Goal: Information Seeking & Learning: Learn about a topic

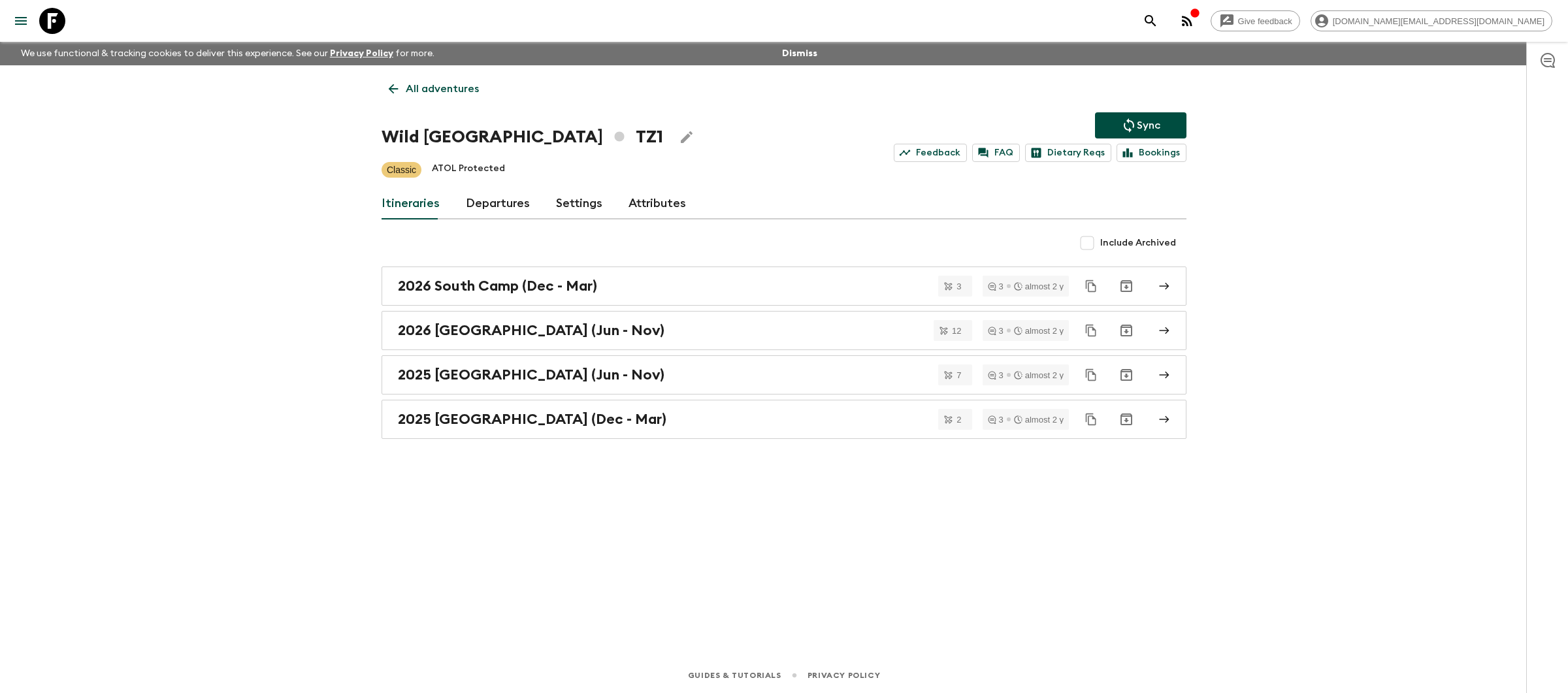
click at [431, 83] on p "All adventures" at bounding box center [442, 89] width 73 height 16
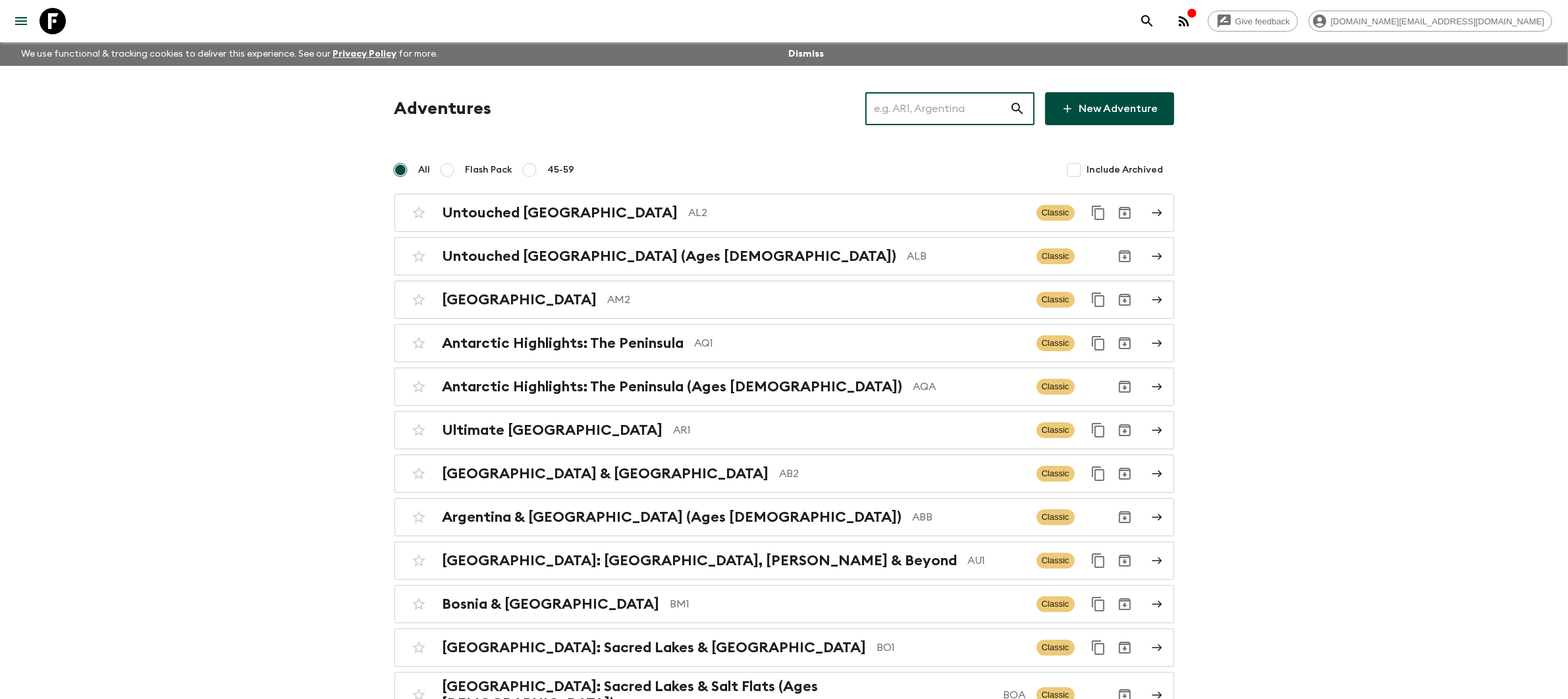
click at [916, 115] on input "text" at bounding box center [937, 108] width 144 height 37
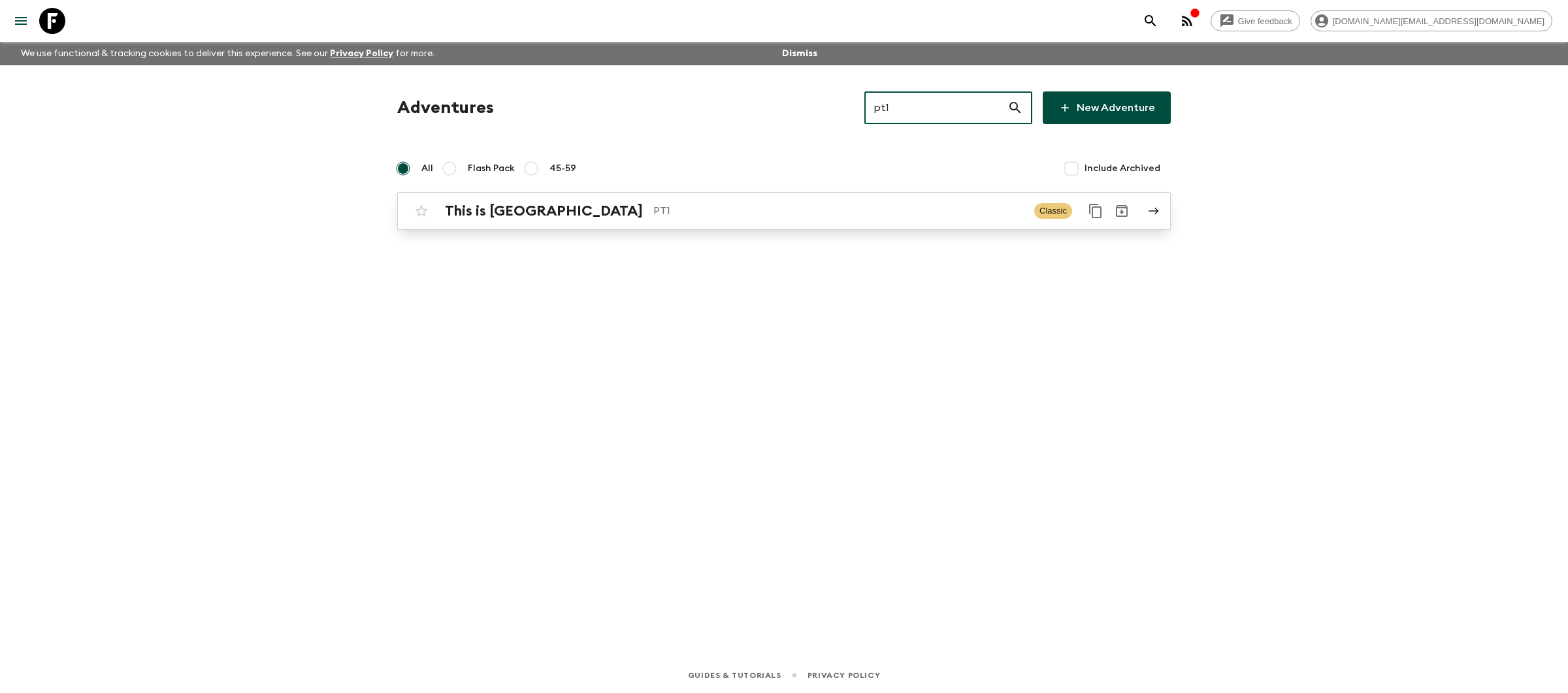
type input "pt1"
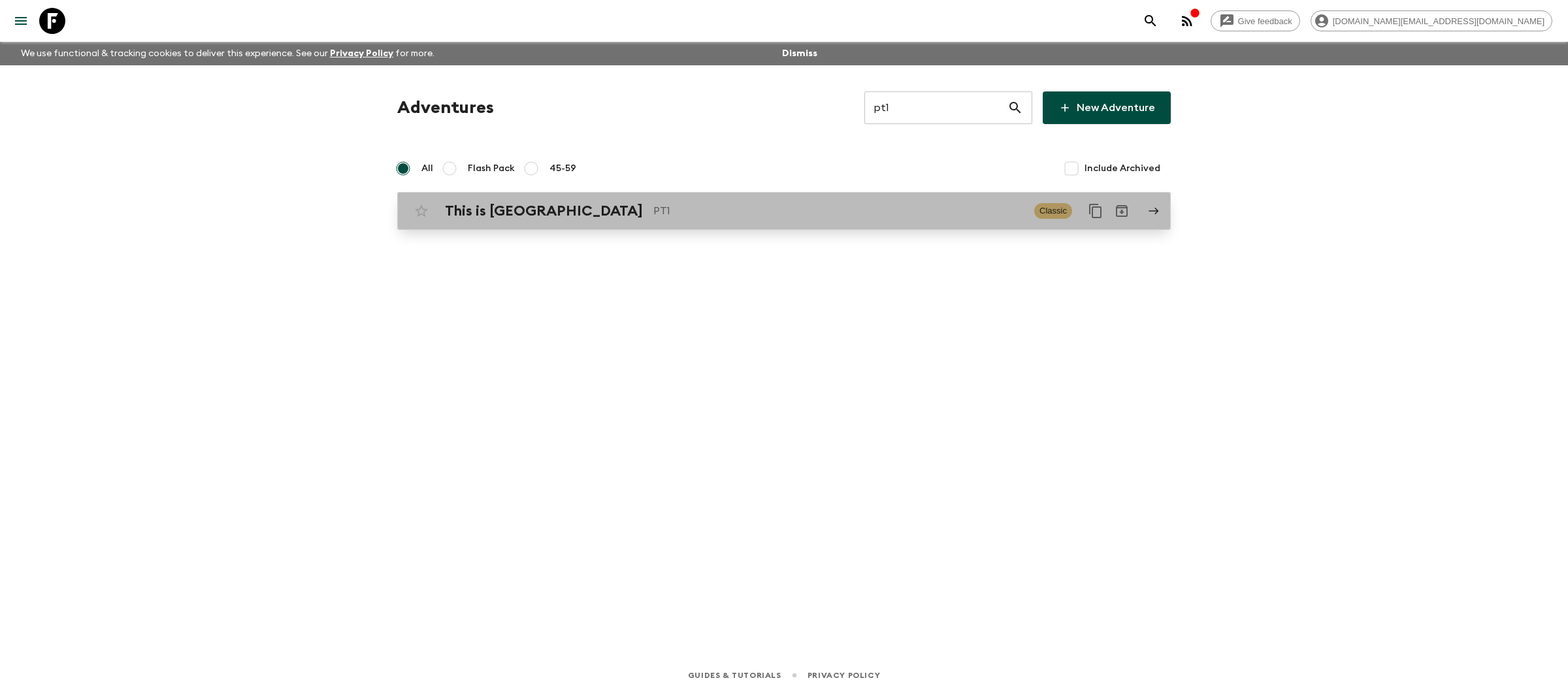
click at [867, 206] on p "PT1" at bounding box center [838, 211] width 370 height 16
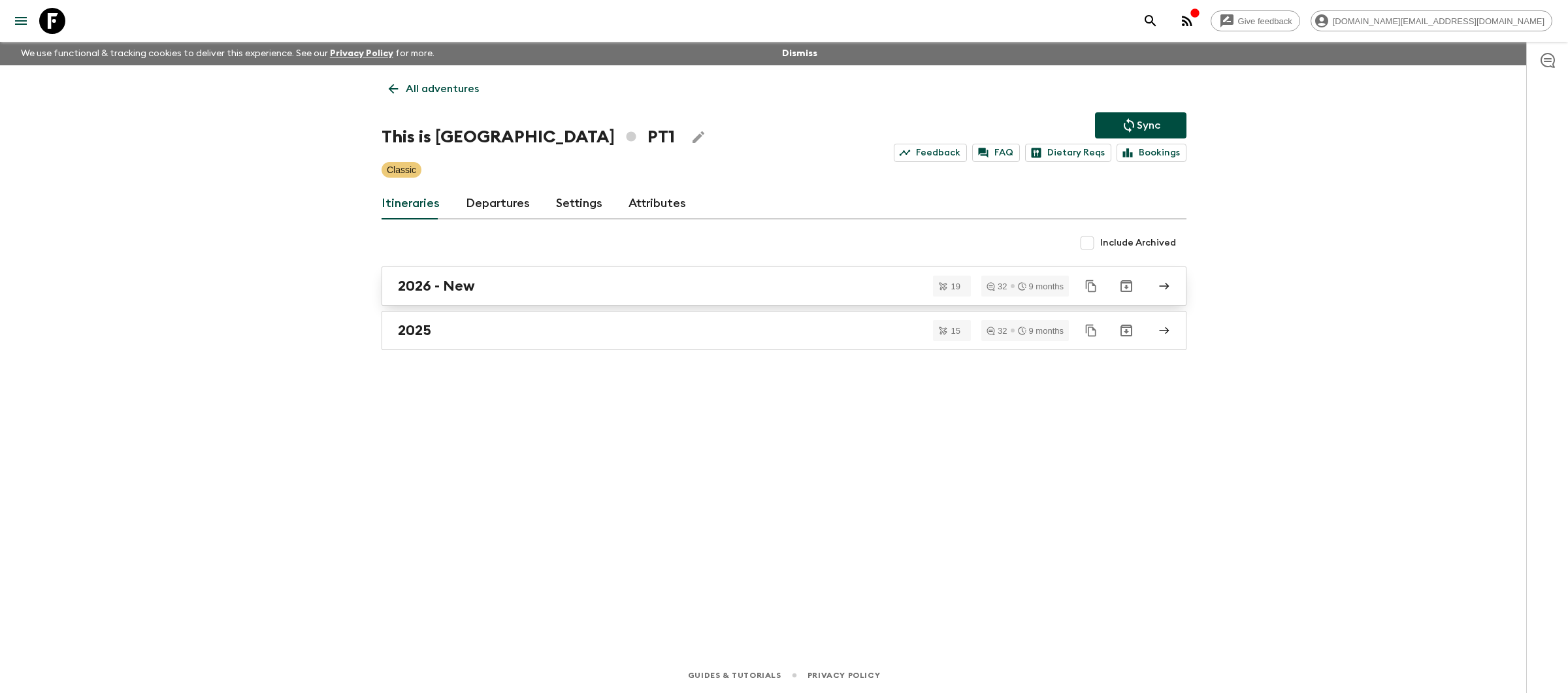
click at [527, 285] on div "2026 - New" at bounding box center [772, 286] width 748 height 17
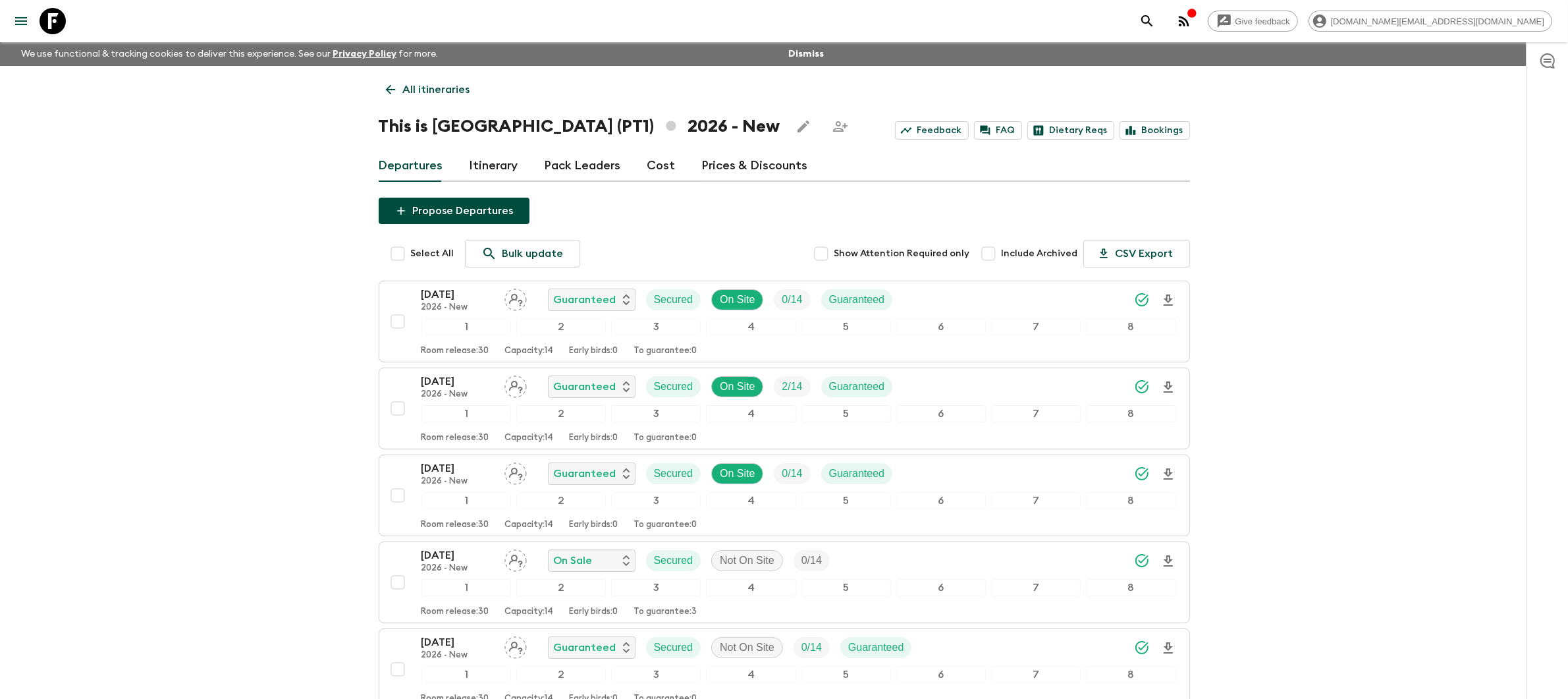
click at [442, 90] on p "All itineraries" at bounding box center [436, 90] width 67 height 16
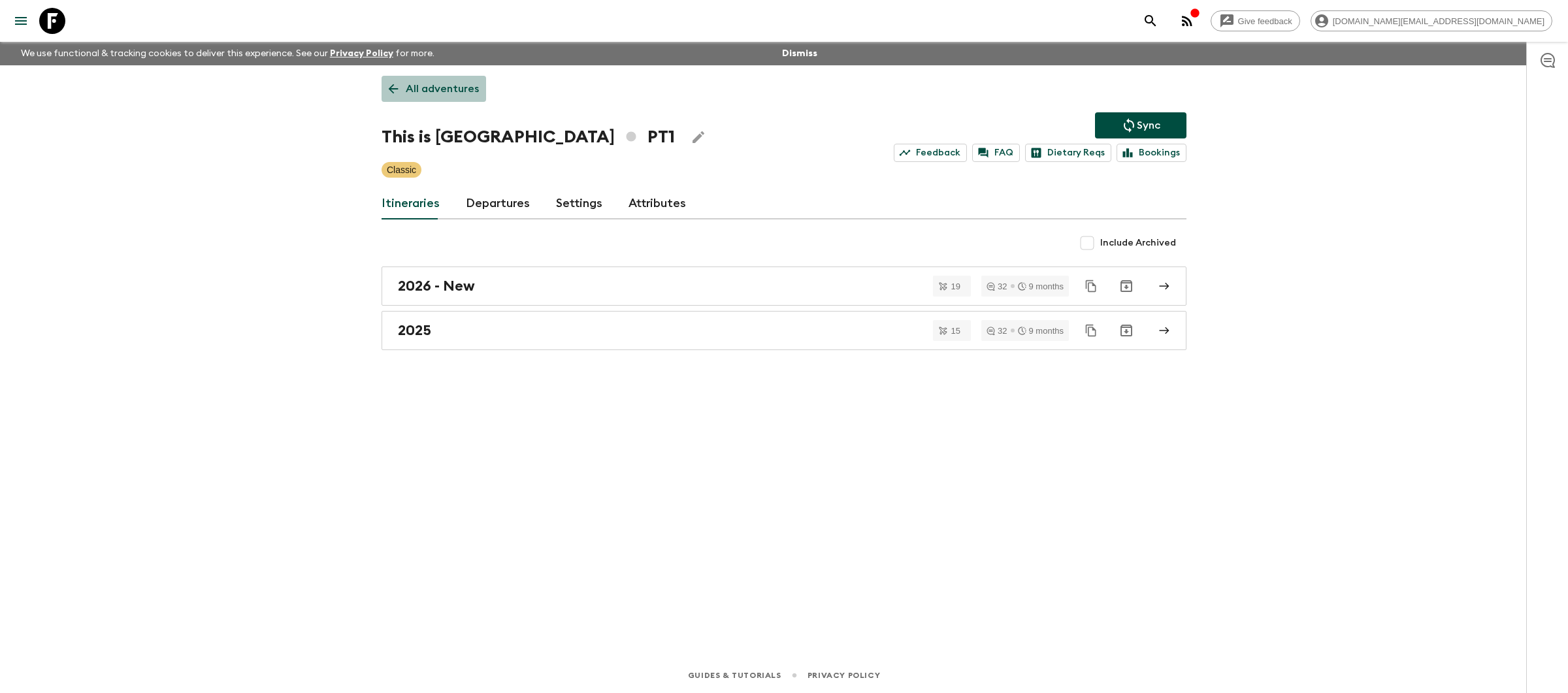
click at [436, 88] on p "All adventures" at bounding box center [442, 89] width 73 height 16
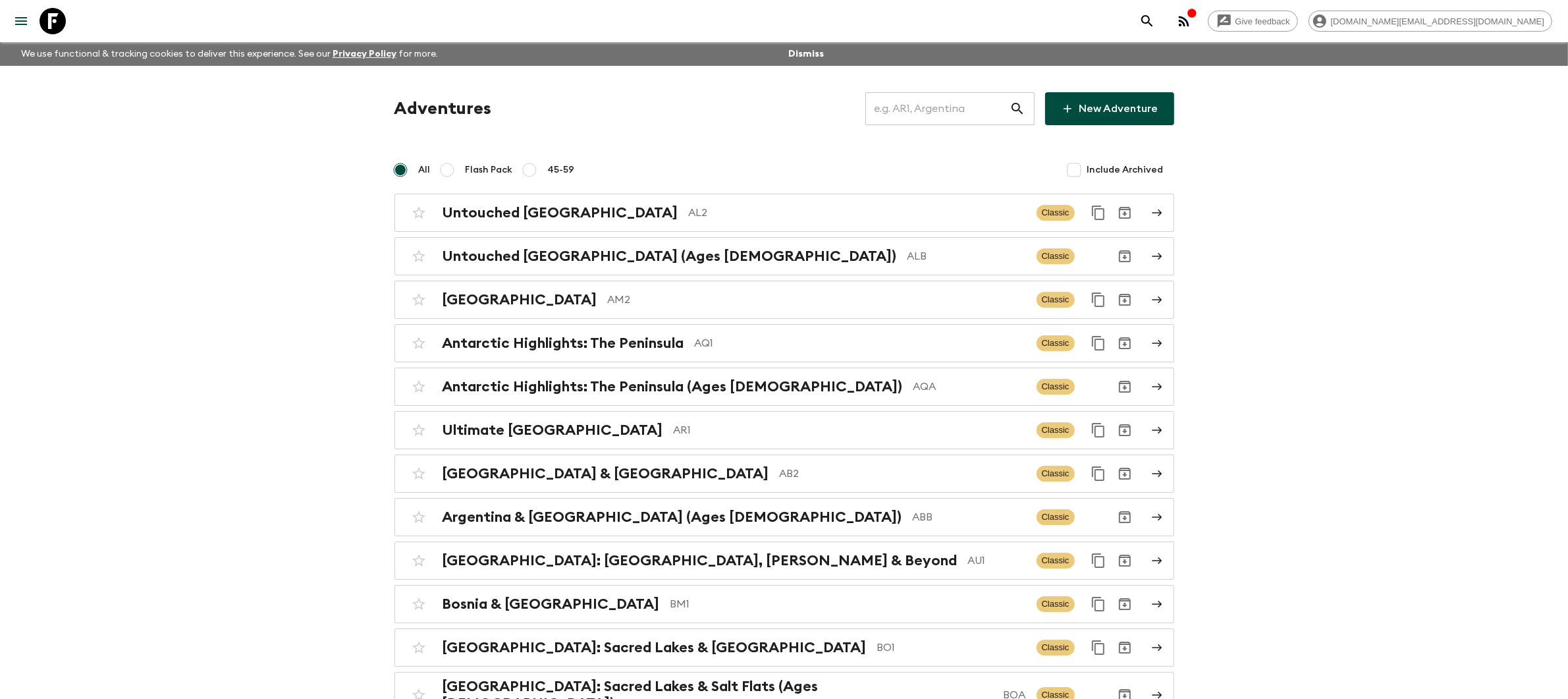
click at [923, 114] on input "text" at bounding box center [937, 108] width 144 height 37
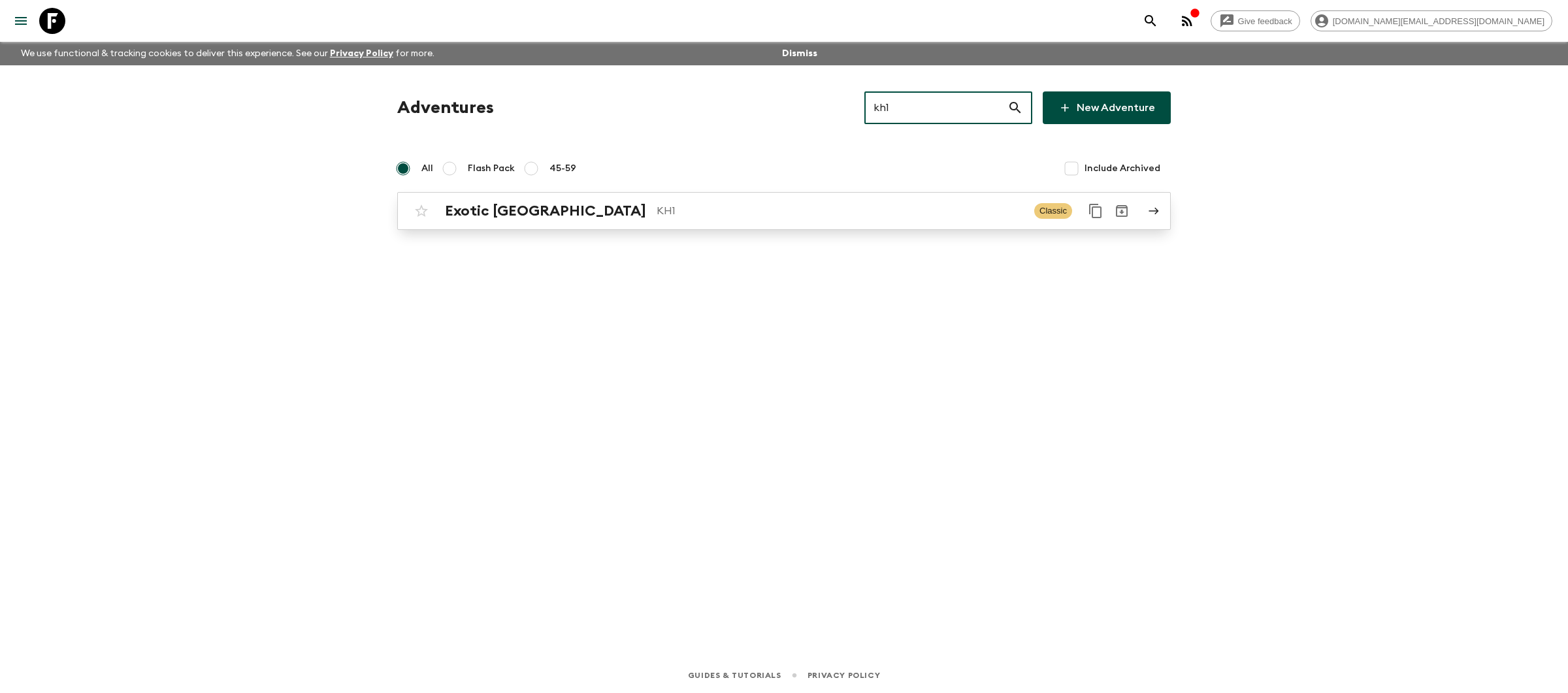
type input "kh1"
click at [807, 221] on div "Exotic [GEOGRAPHIC_DATA] KH1 Classic" at bounding box center [758, 210] width 701 height 26
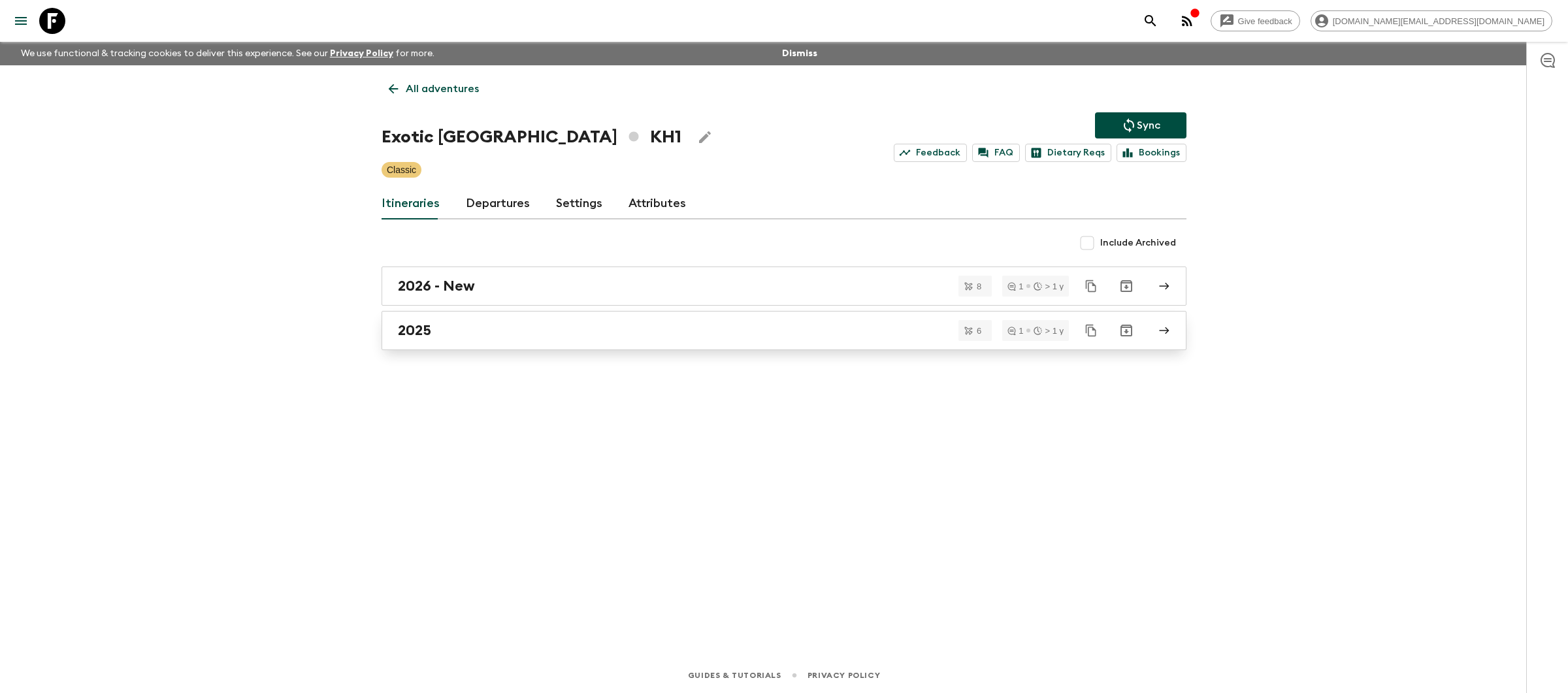
click at [690, 324] on div "2025" at bounding box center [772, 330] width 748 height 17
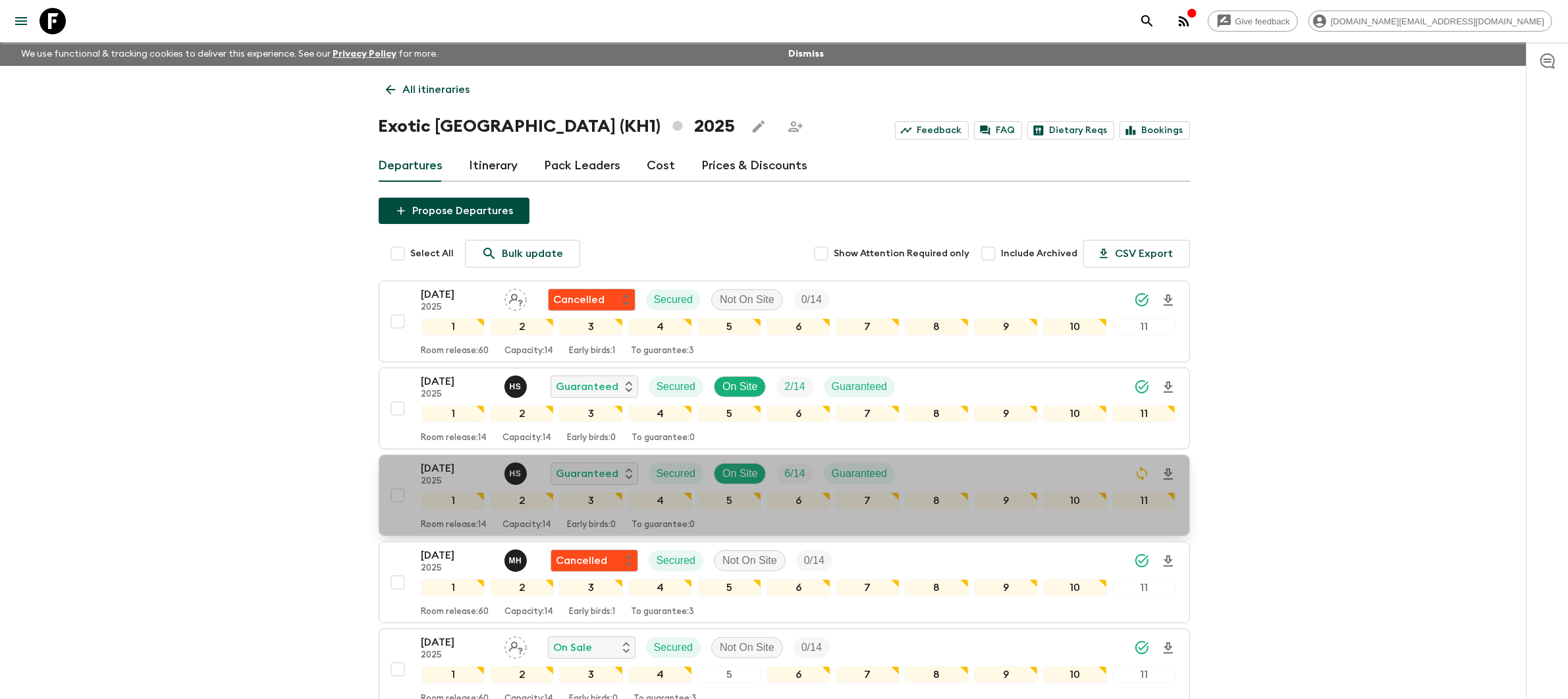
click at [1075, 475] on div "[DATE] 2025 H S Guaranteed Secured On Site 6 / 14 Guaranteed" at bounding box center [798, 473] width 754 height 26
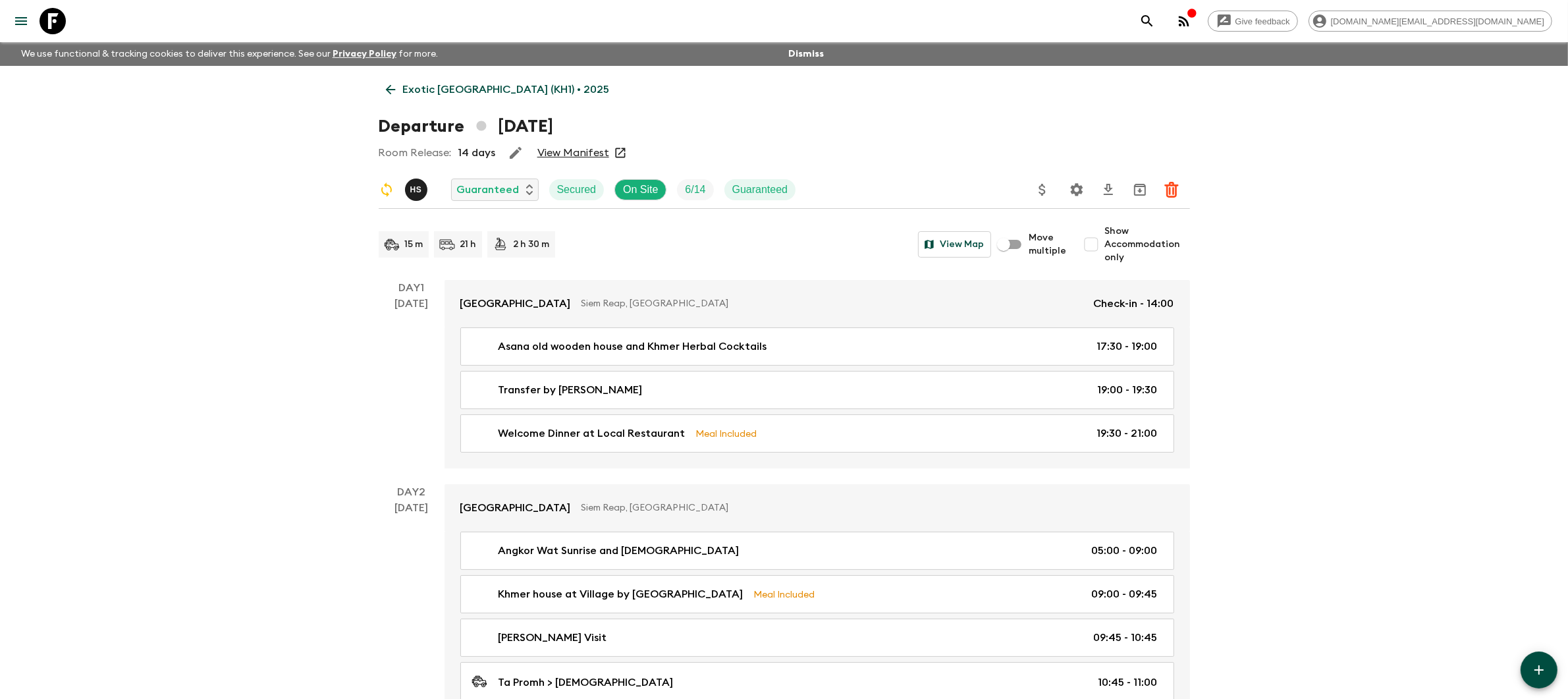
click at [1093, 249] on input "Show Accommodation only" at bounding box center [1090, 243] width 26 height 26
checkbox input "true"
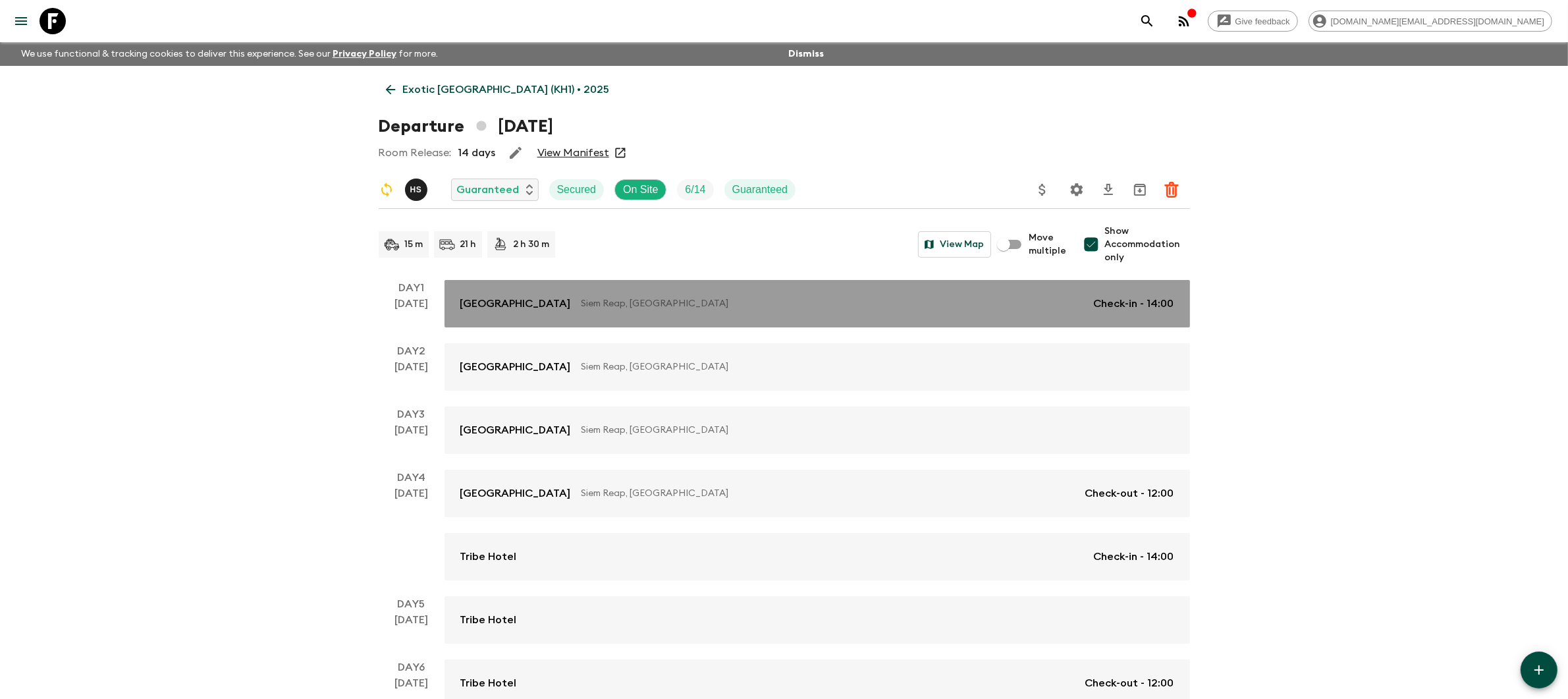
click at [721, 315] on link "Treeline Urban Resort [GEOGRAPHIC_DATA], [GEOGRAPHIC_DATA] Check-in - 14:00" at bounding box center [817, 303] width 746 height 47
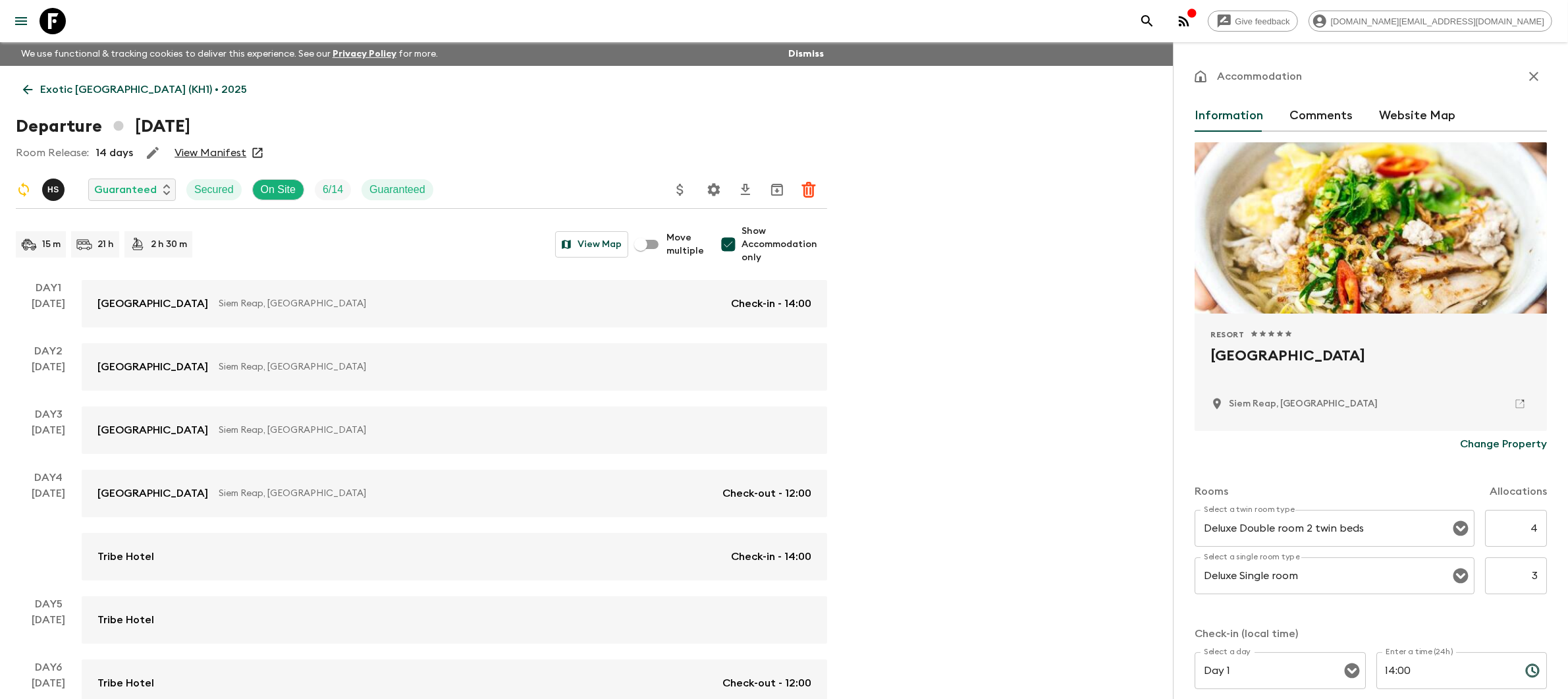
click at [95, 91] on p "Exotic [GEOGRAPHIC_DATA] (KH1) • 2025" at bounding box center [143, 90] width 207 height 16
